Goal: Check status

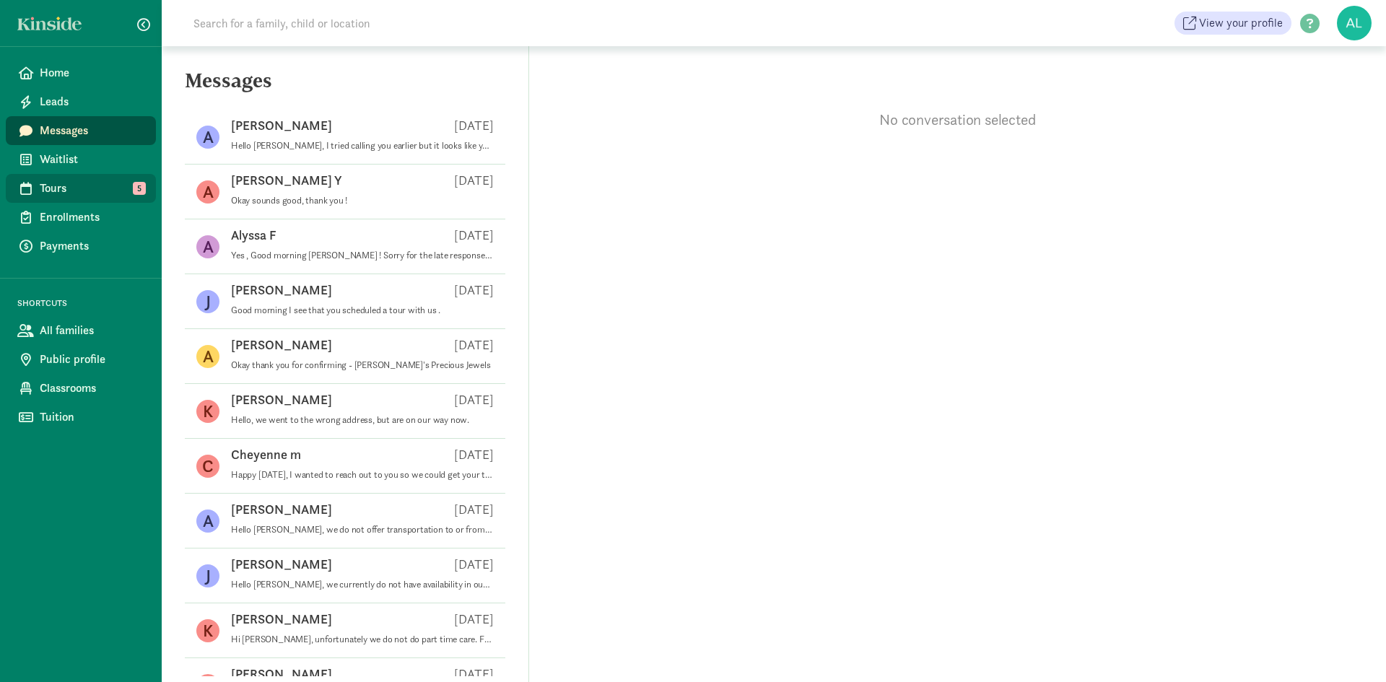
click at [100, 190] on span "Tours" at bounding box center [92, 188] width 105 height 17
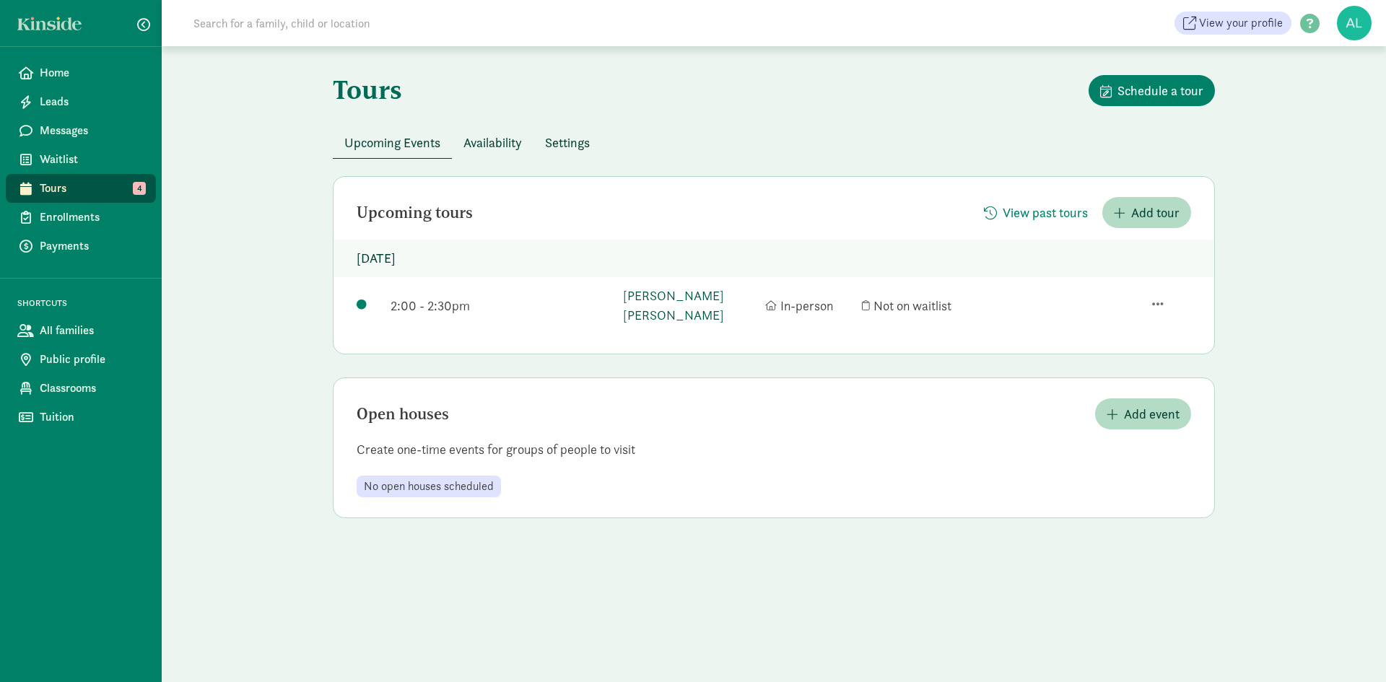
click at [675, 292] on link "[PERSON_NAME] [PERSON_NAME]" at bounding box center [690, 305] width 135 height 39
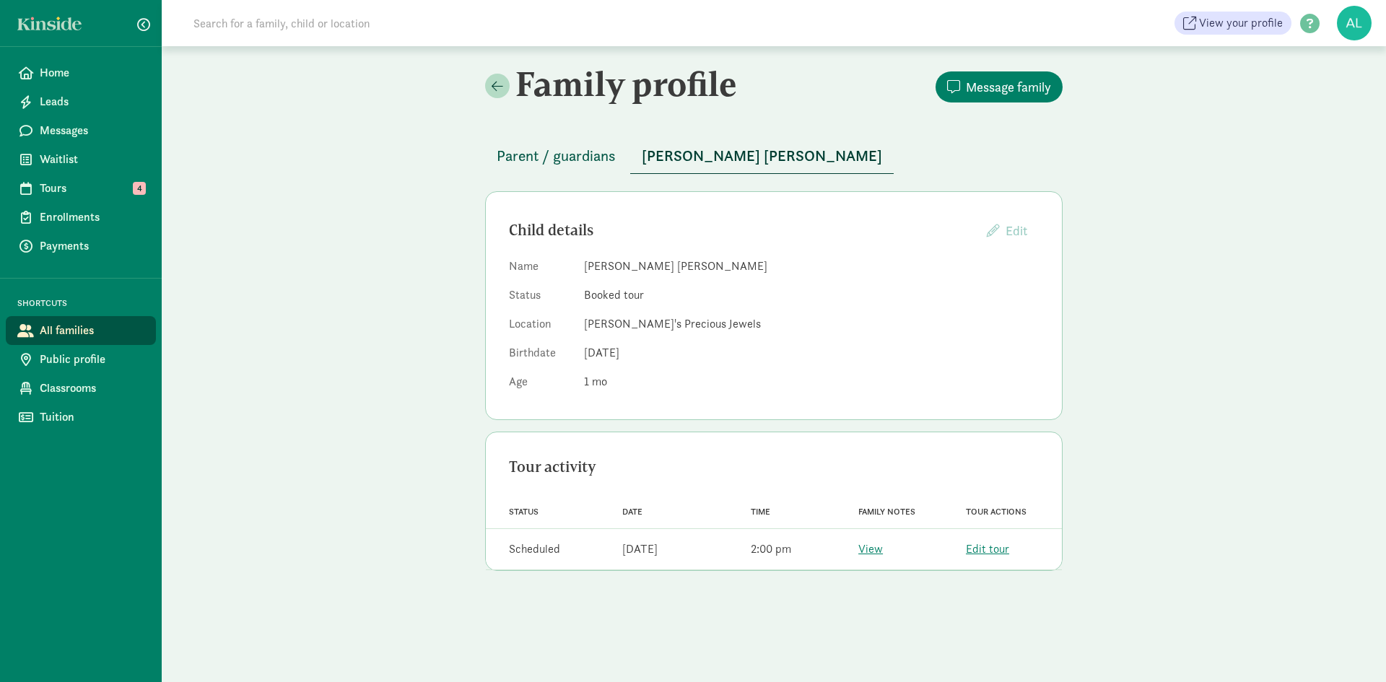
click at [576, 164] on span "Parent / guardians" at bounding box center [556, 155] width 119 height 23
click at [84, 170] on link "Waitlist" at bounding box center [81, 159] width 150 height 29
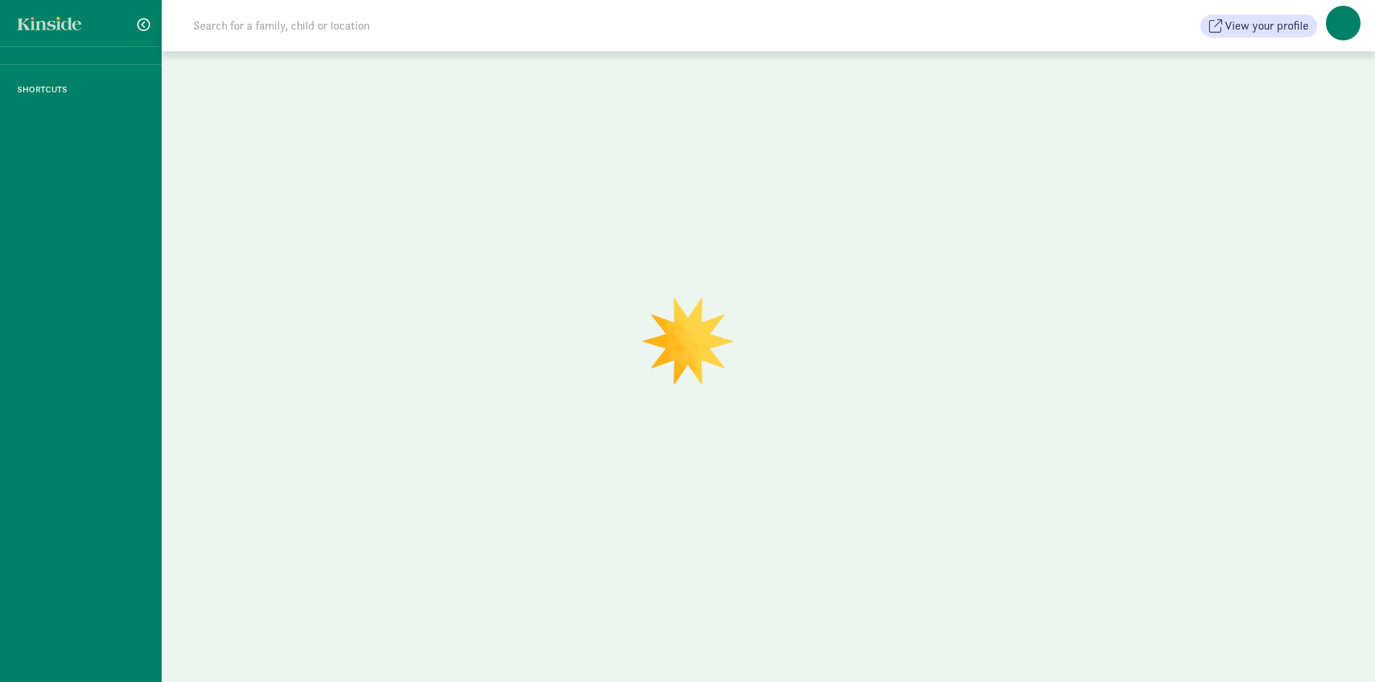
click at [87, 187] on div "SHORTCUTS" at bounding box center [81, 341] width 162 height 682
